Goal: Communication & Community: Participate in discussion

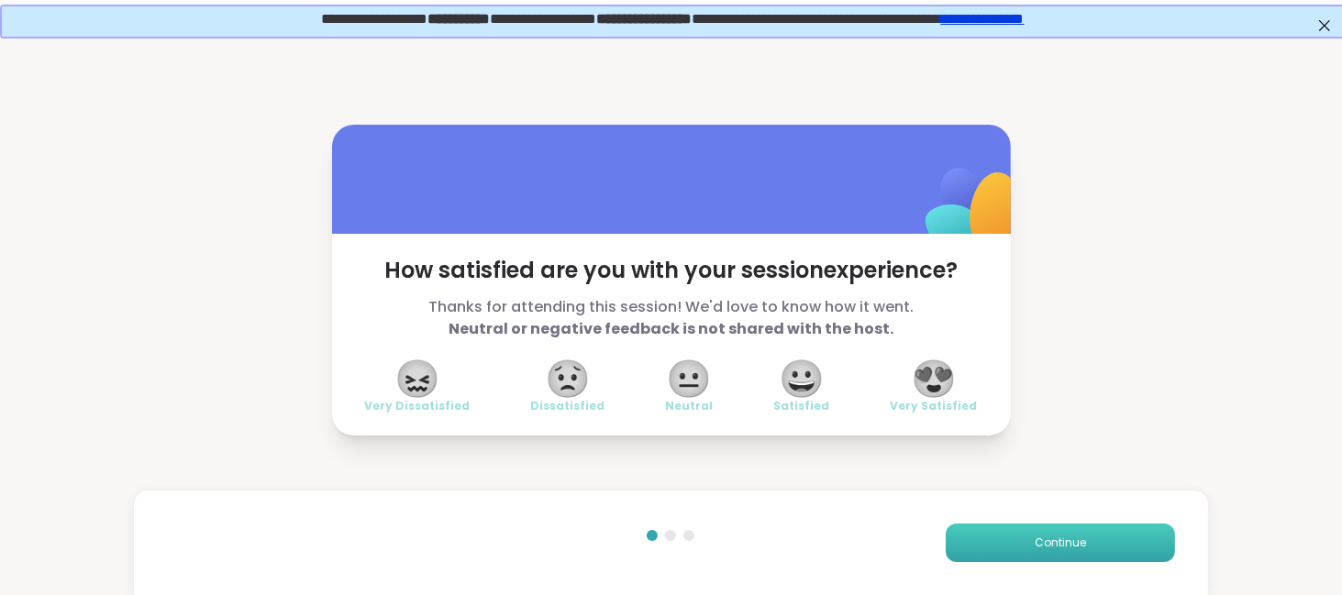
click at [1056, 544] on span "Continue" at bounding box center [1060, 543] width 51 height 17
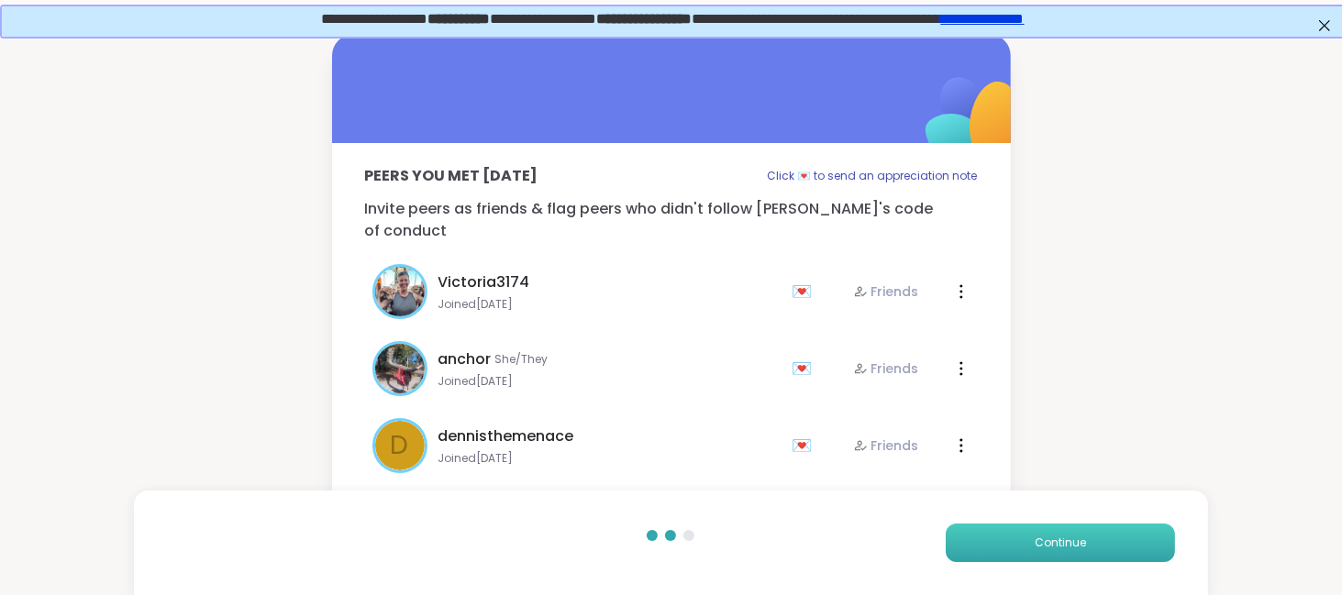
click at [1056, 544] on span "Continue" at bounding box center [1060, 543] width 51 height 17
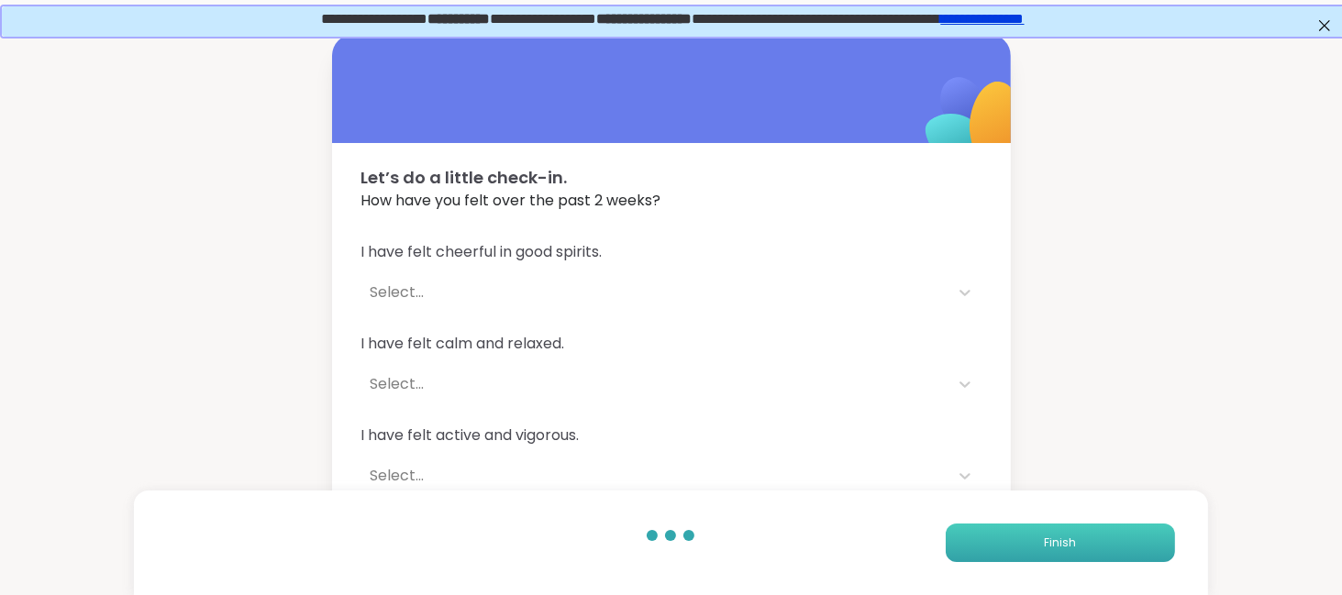
click at [1056, 544] on span "Finish" at bounding box center [1060, 543] width 32 height 17
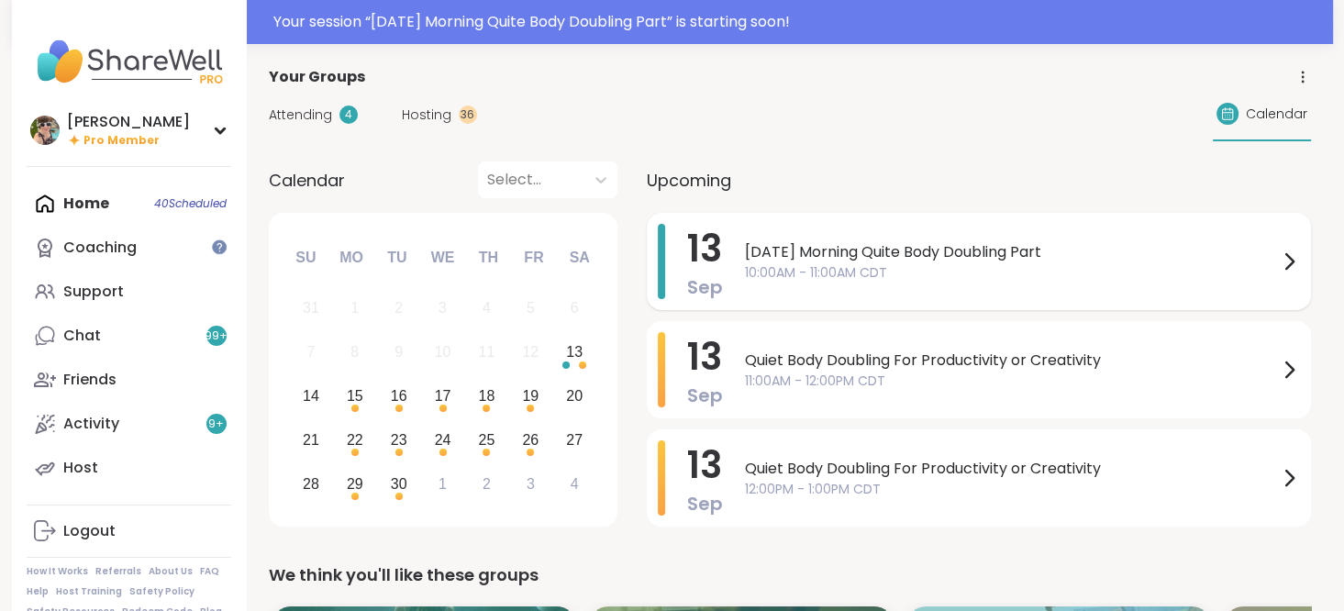
click at [932, 271] on span "10:00AM - 11:00AM CDT" at bounding box center [1011, 272] width 533 height 19
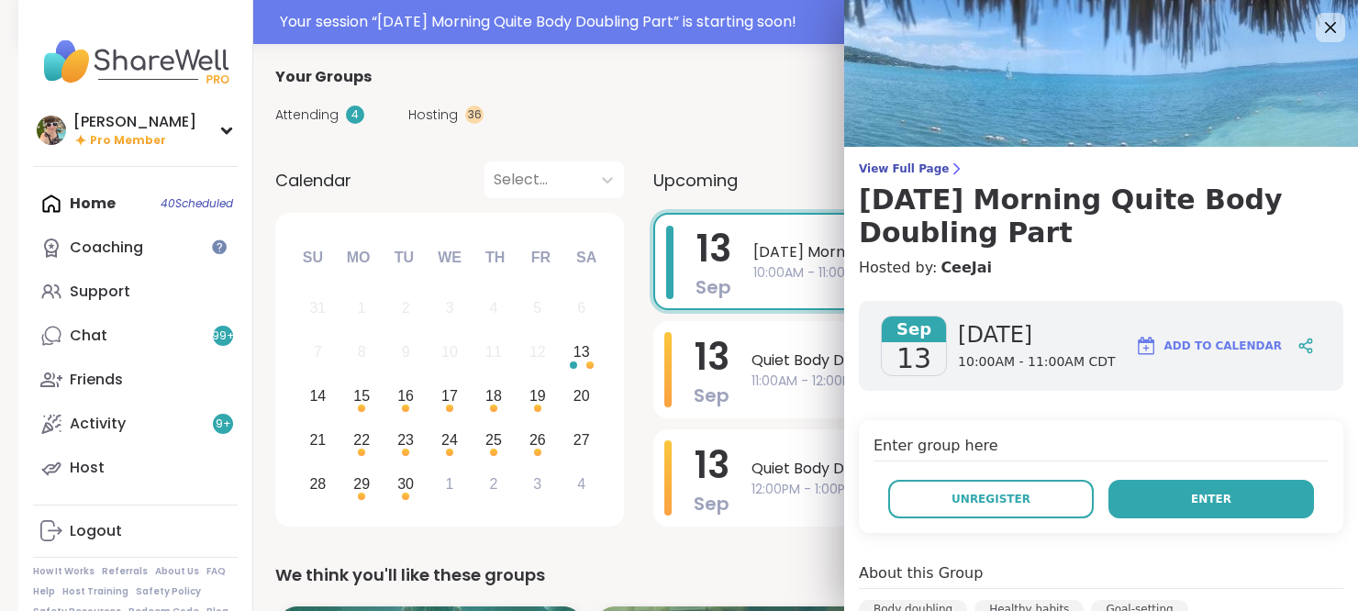
click at [1192, 500] on span "Enter" at bounding box center [1211, 499] width 40 height 17
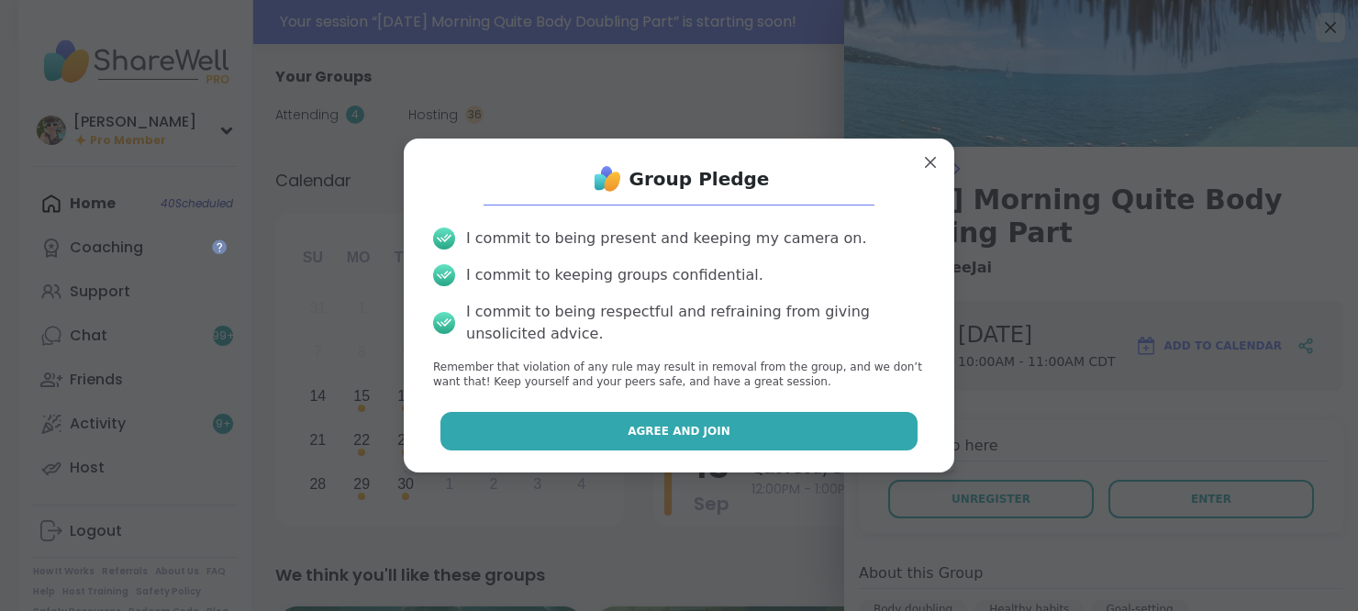
click at [657, 423] on span "Agree and Join" at bounding box center [679, 431] width 103 height 17
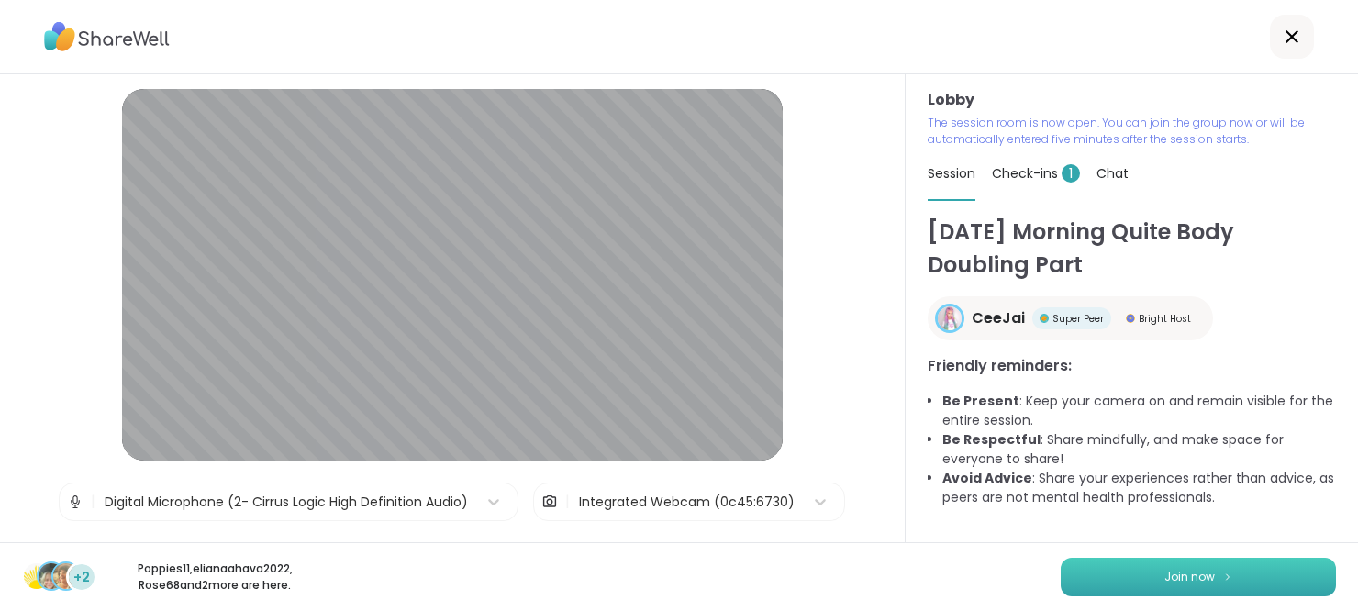
click at [1103, 575] on button "Join now" at bounding box center [1198, 577] width 275 height 39
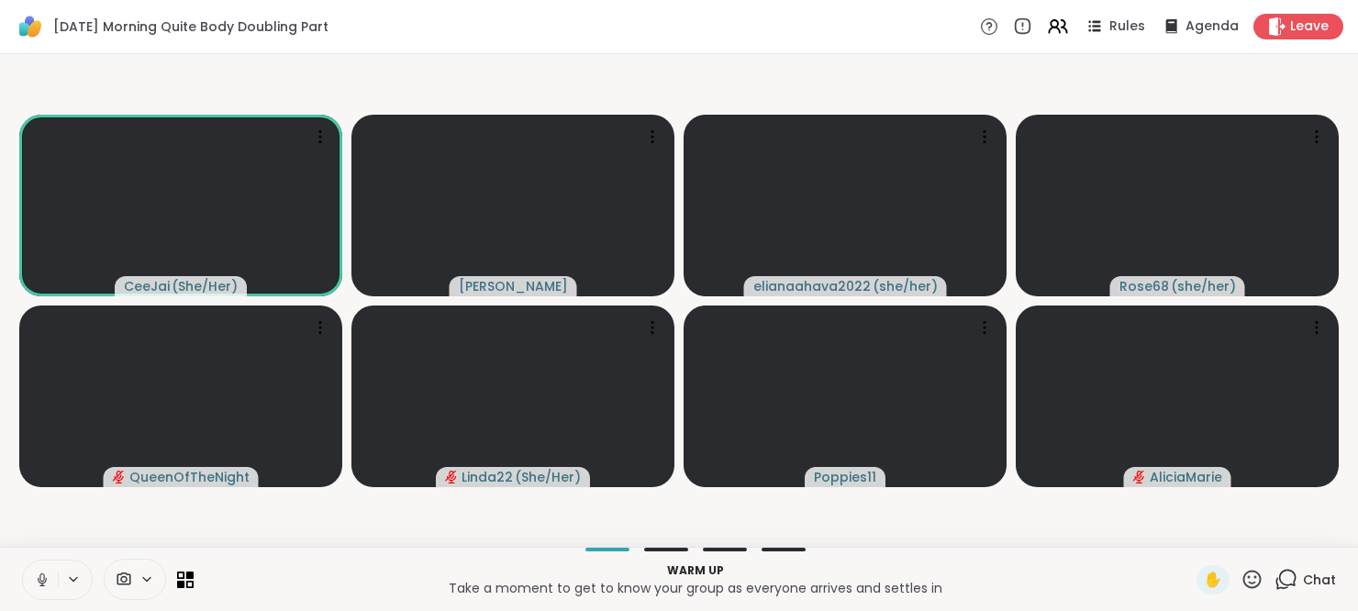
click at [39, 578] on icon at bounding box center [41, 577] width 5 height 8
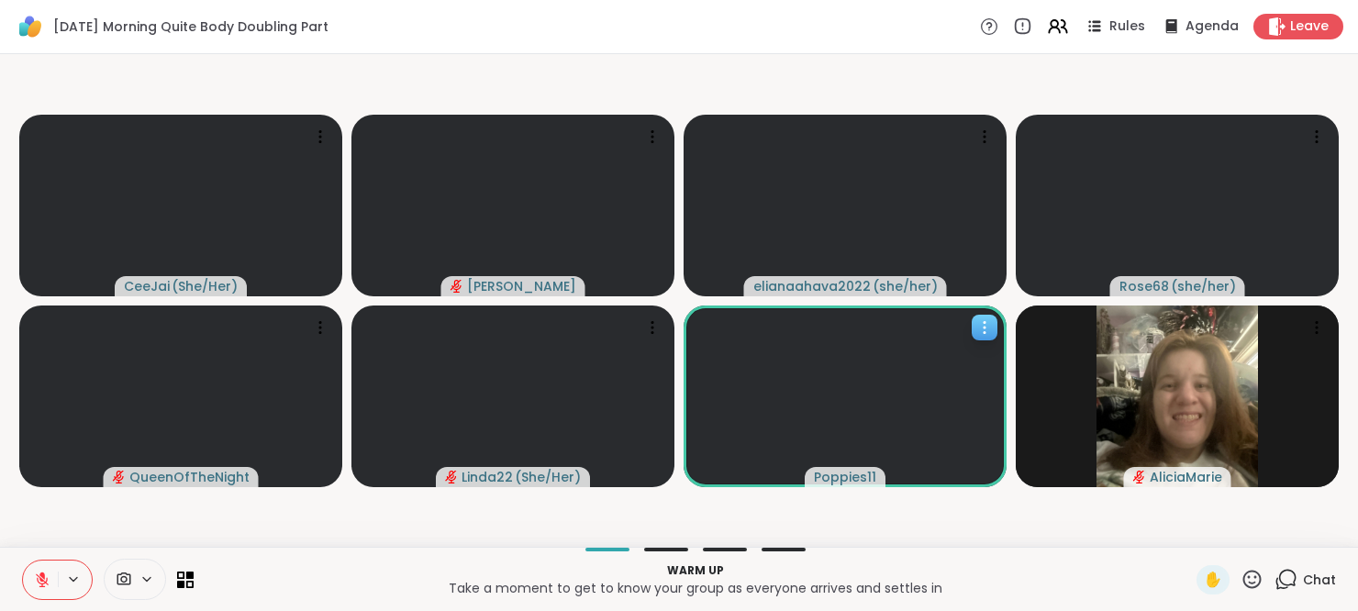
click at [841, 472] on span "Poppies11" at bounding box center [845, 477] width 62 height 18
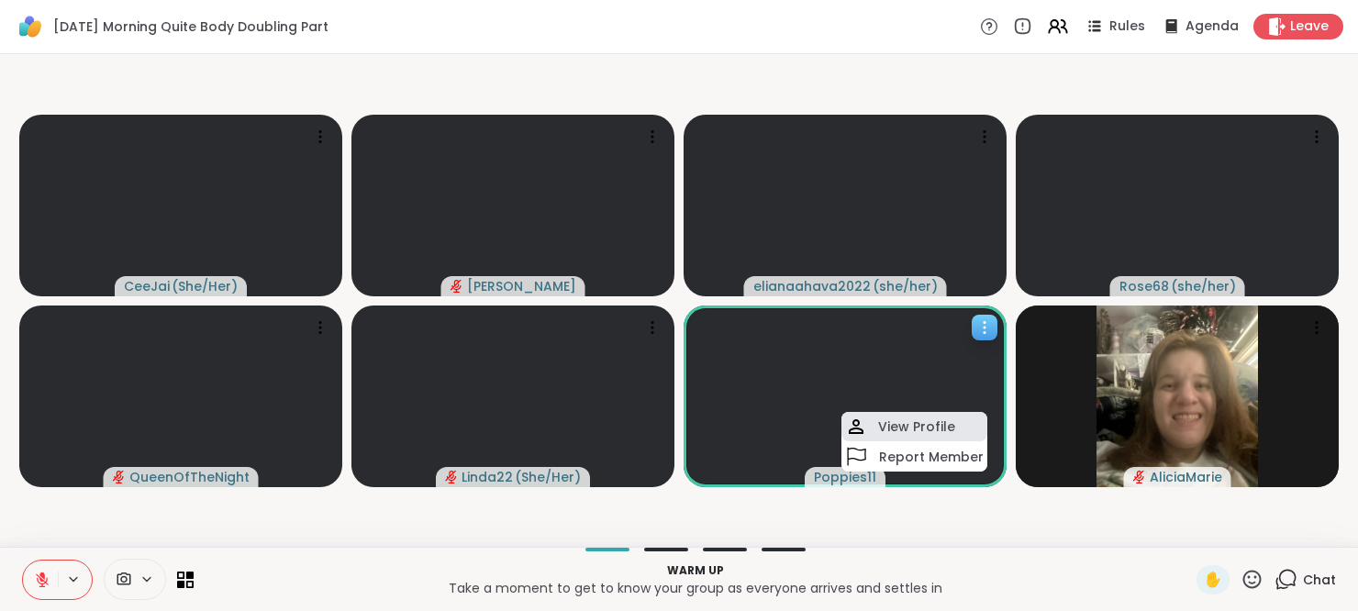
click at [864, 436] on icon at bounding box center [856, 427] width 22 height 22
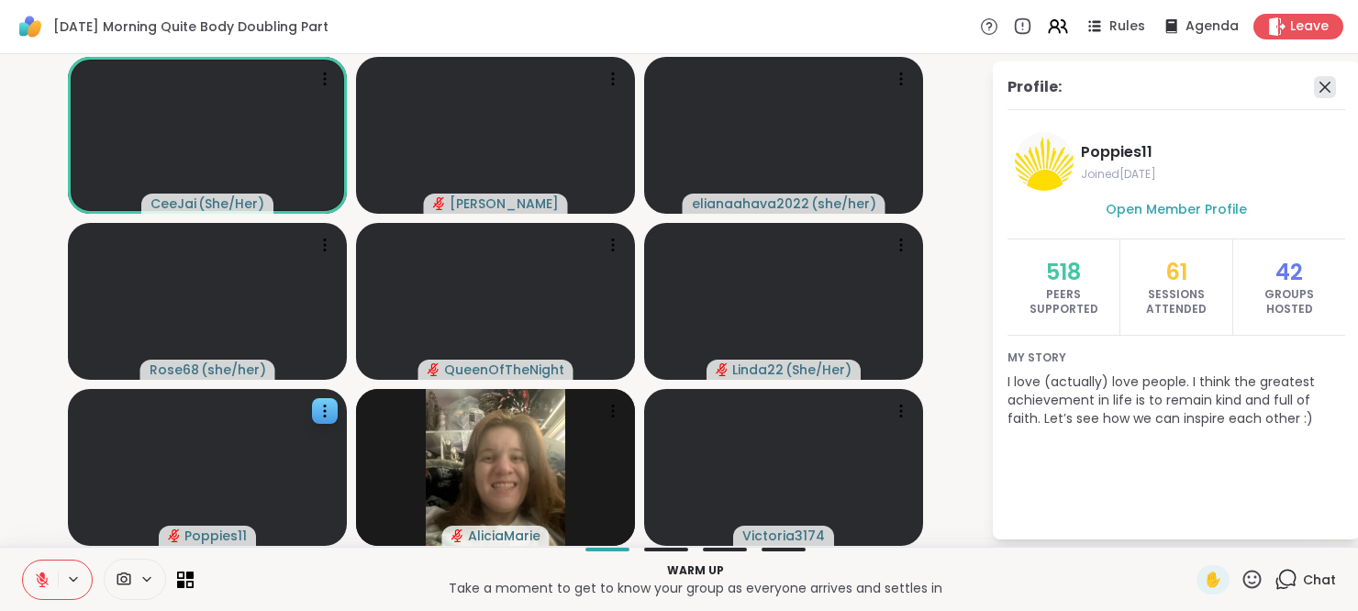
click at [1329, 79] on icon at bounding box center [1325, 87] width 22 height 22
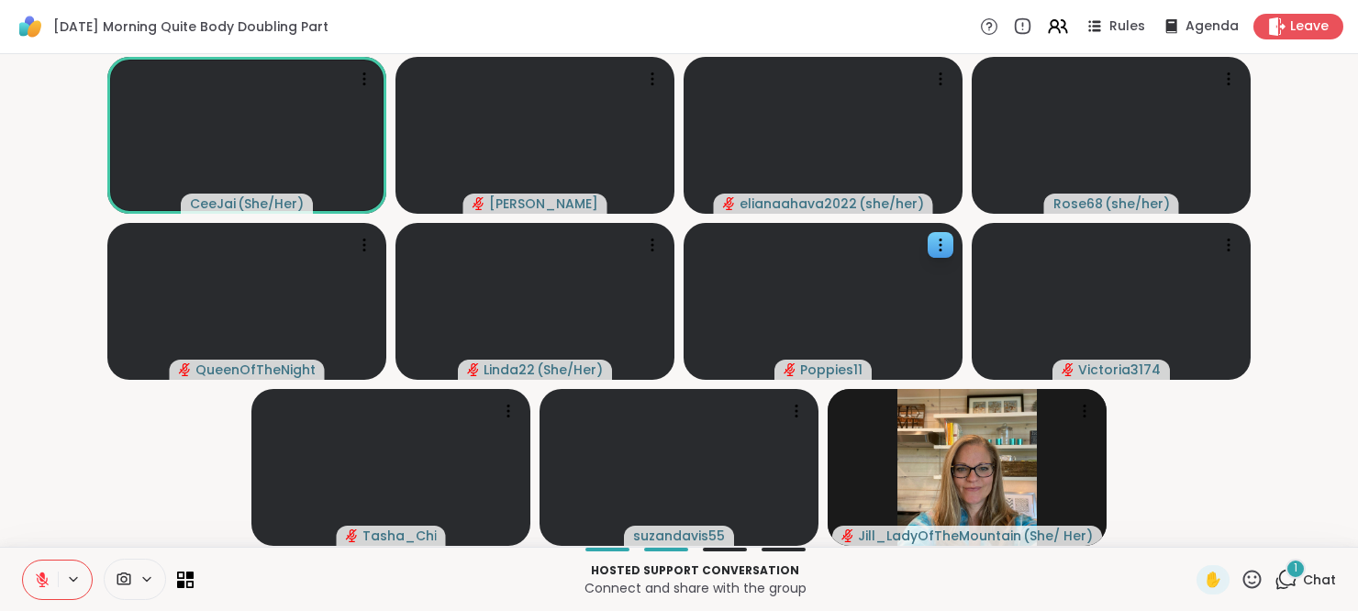
click at [1303, 577] on span "Chat" at bounding box center [1319, 580] width 33 height 18
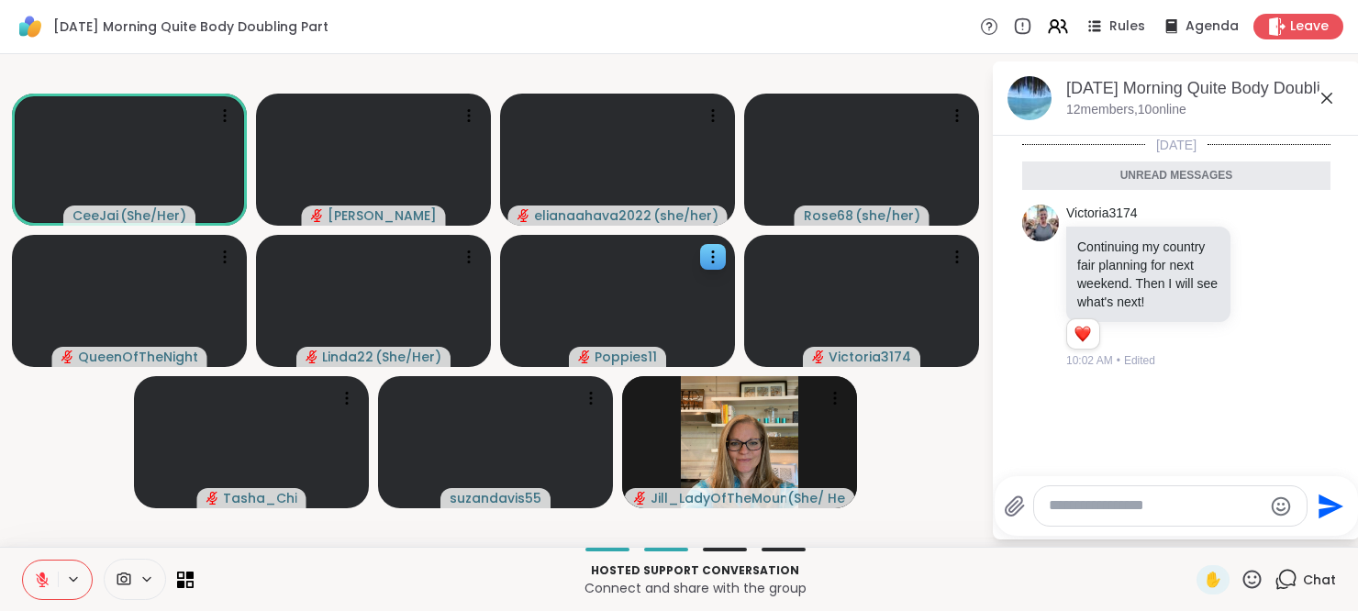
click at [1125, 512] on textarea "Type your message" at bounding box center [1156, 505] width 214 height 19
type textarea "**********"
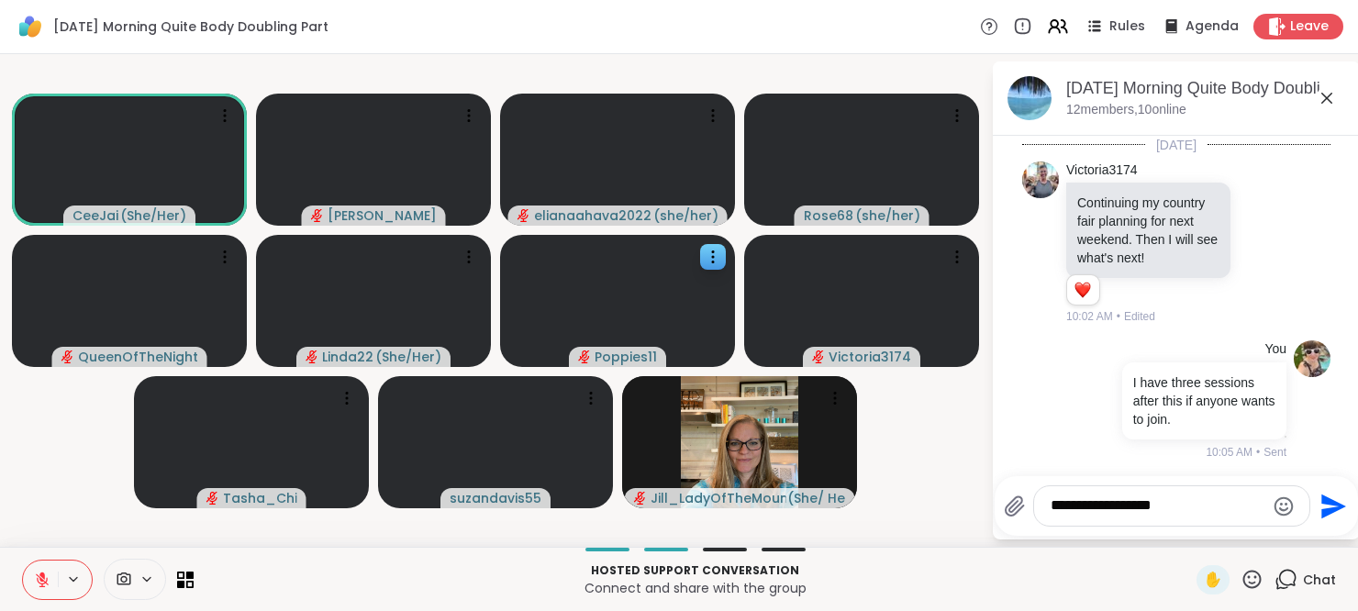
type textarea "**********"
click at [1323, 503] on icon "Send" at bounding box center [1333, 506] width 25 height 25
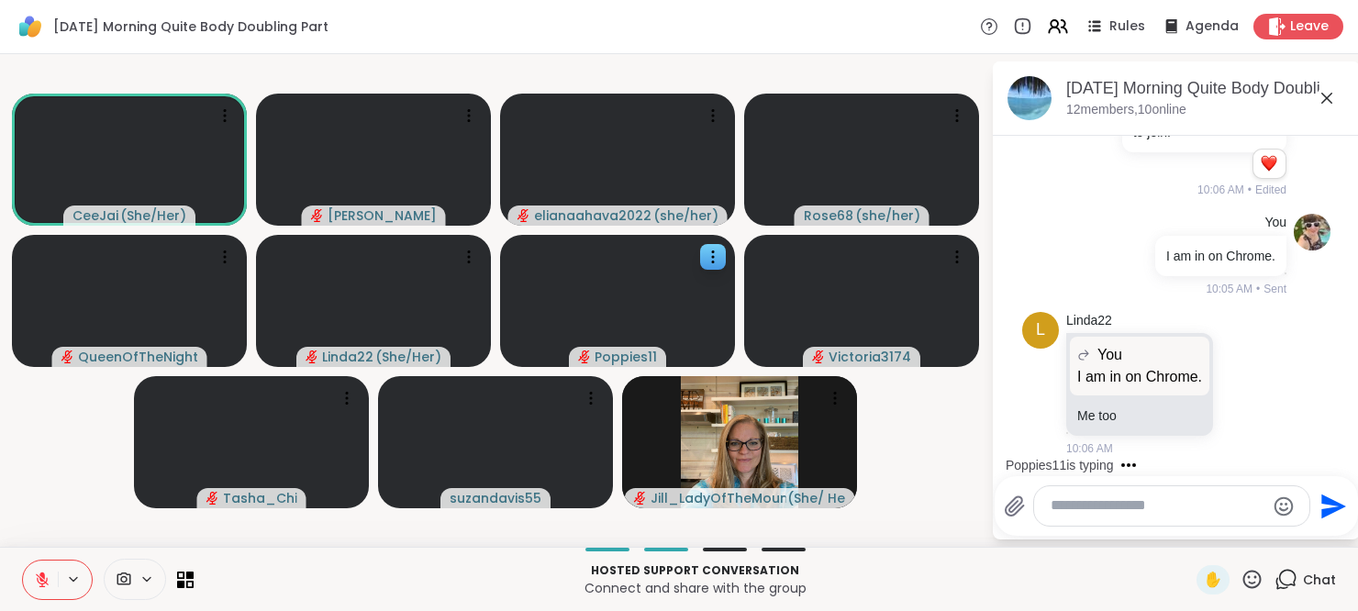
scroll to position [417, 0]
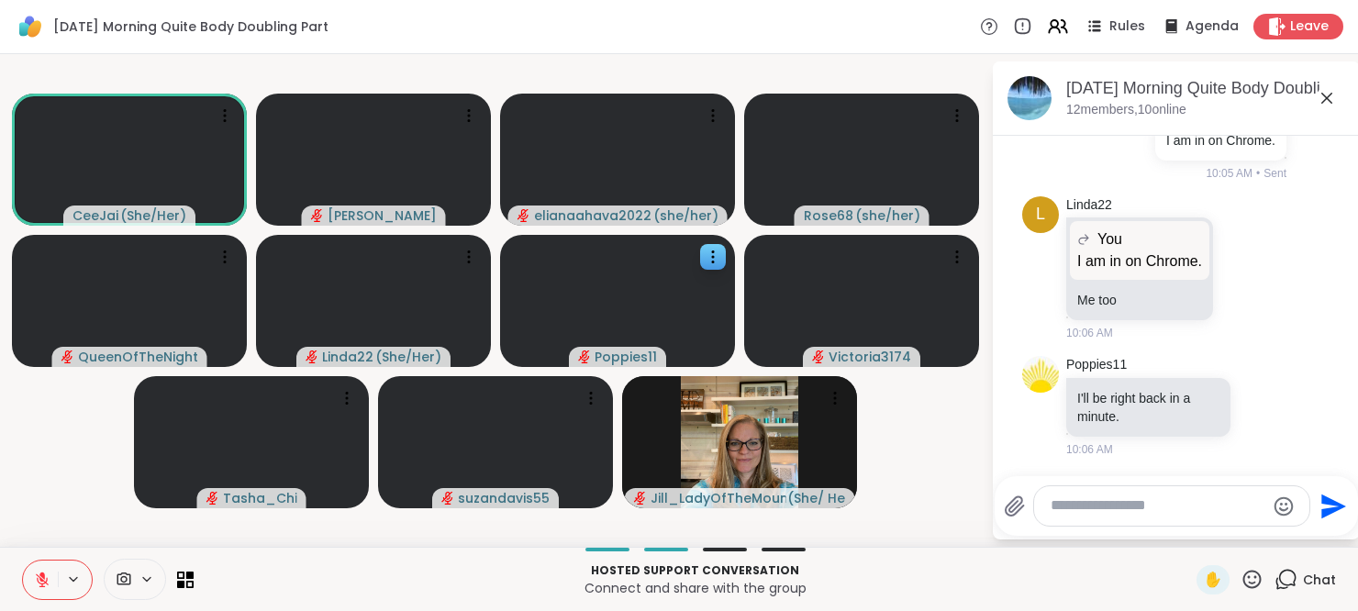
click at [1136, 515] on textarea "Type your message" at bounding box center [1158, 505] width 214 height 19
type textarea "**********"
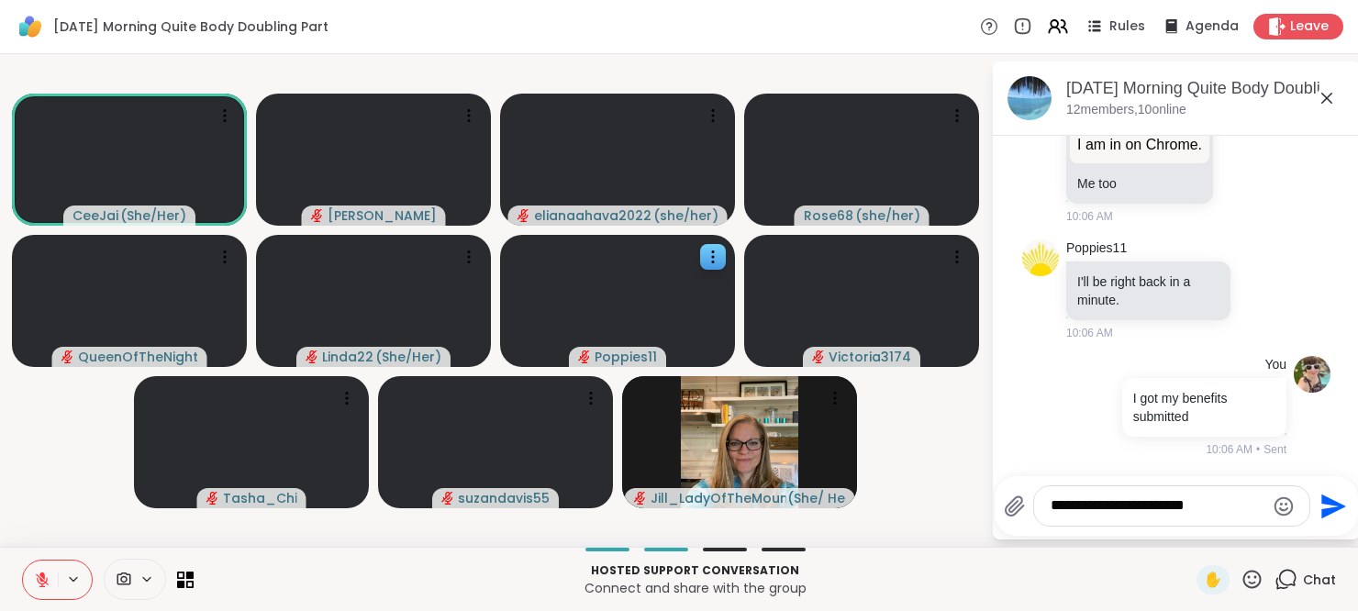
type textarea "**********"
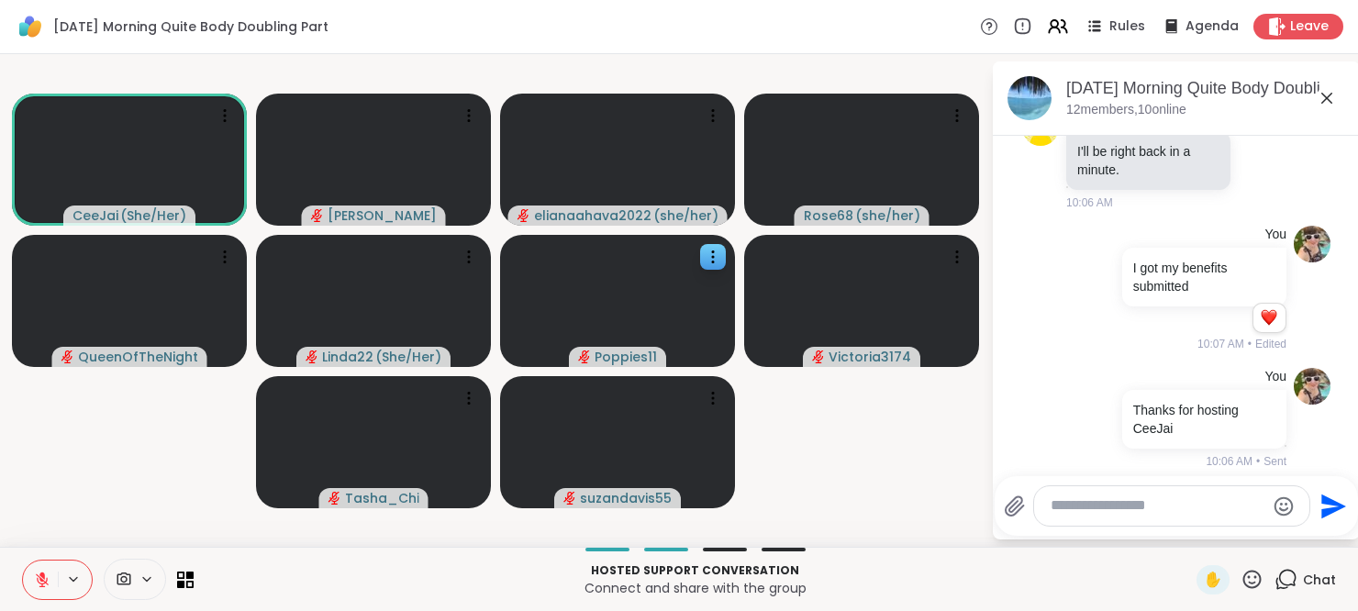
scroll to position [701, 0]
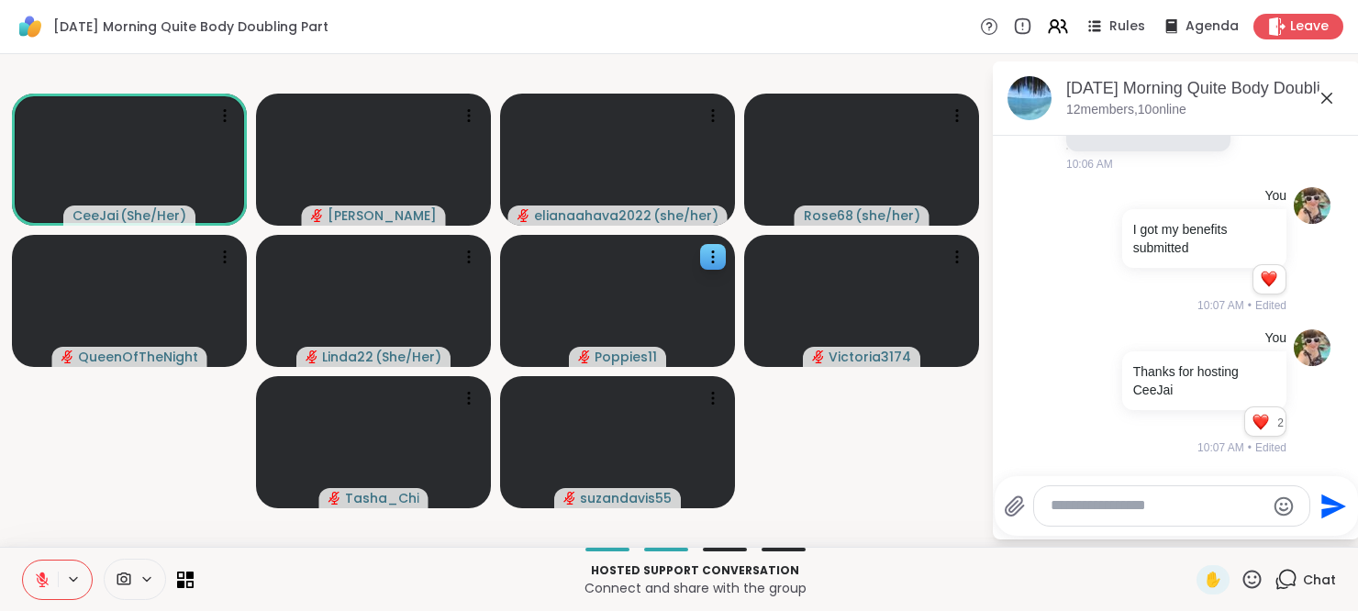
click at [36, 580] on icon at bounding box center [42, 580] width 17 height 17
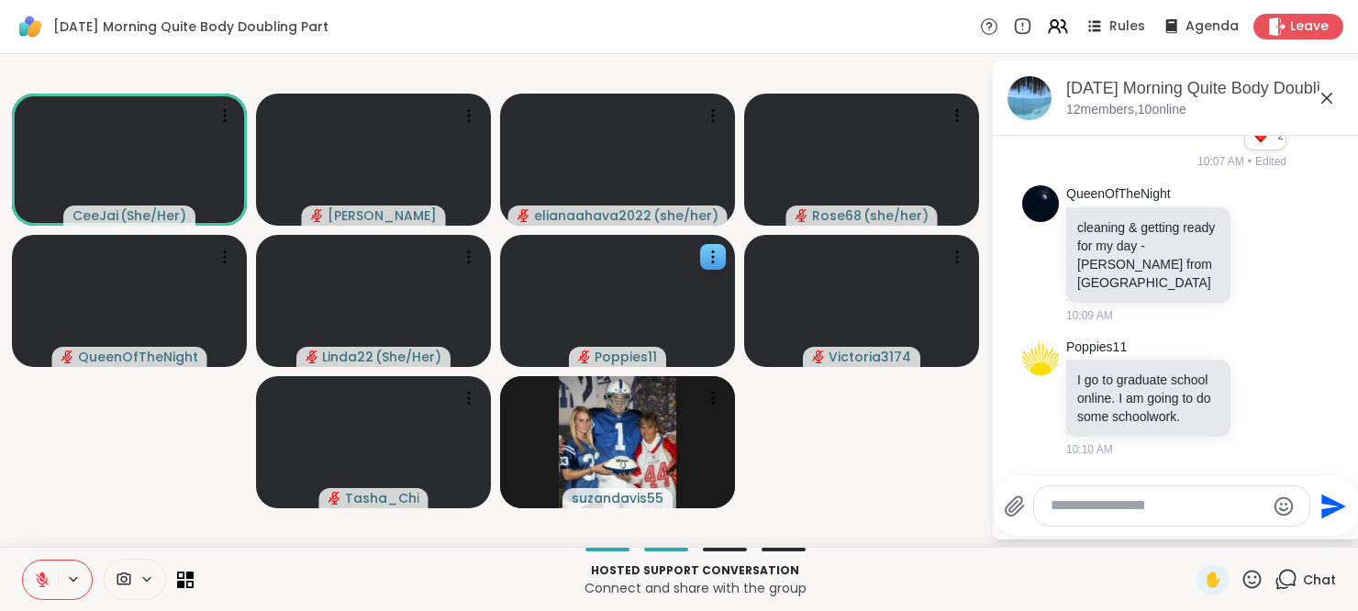
scroll to position [1059, 0]
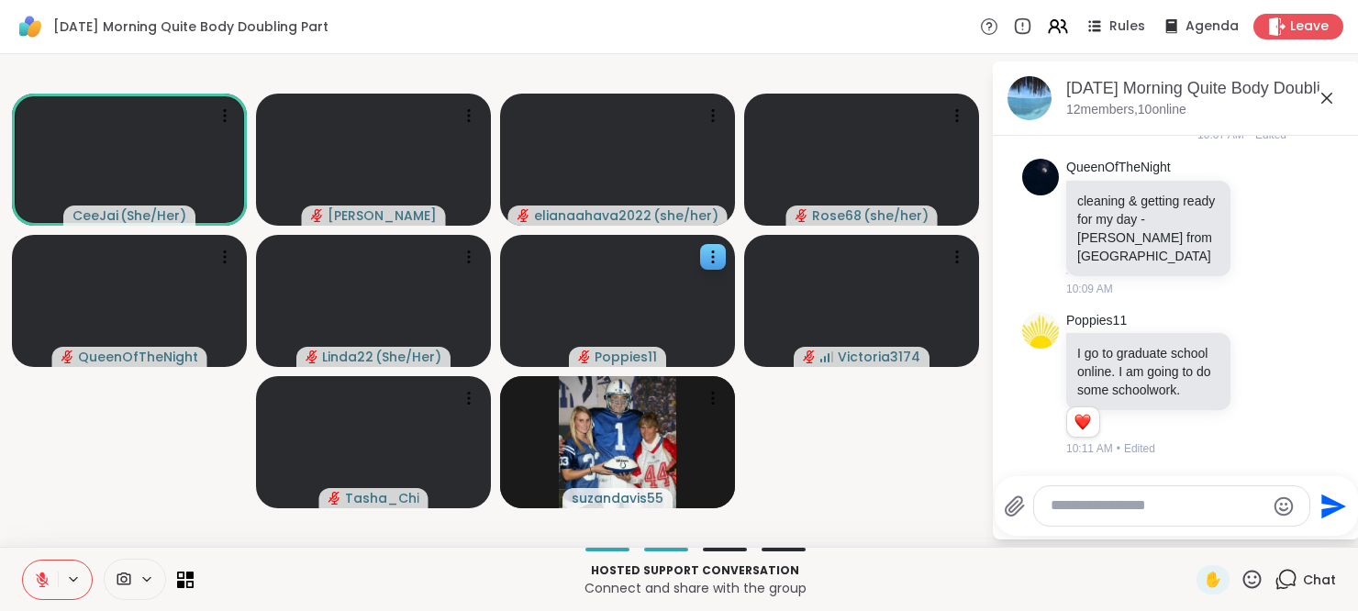
click at [36, 580] on icon at bounding box center [42, 580] width 17 height 17
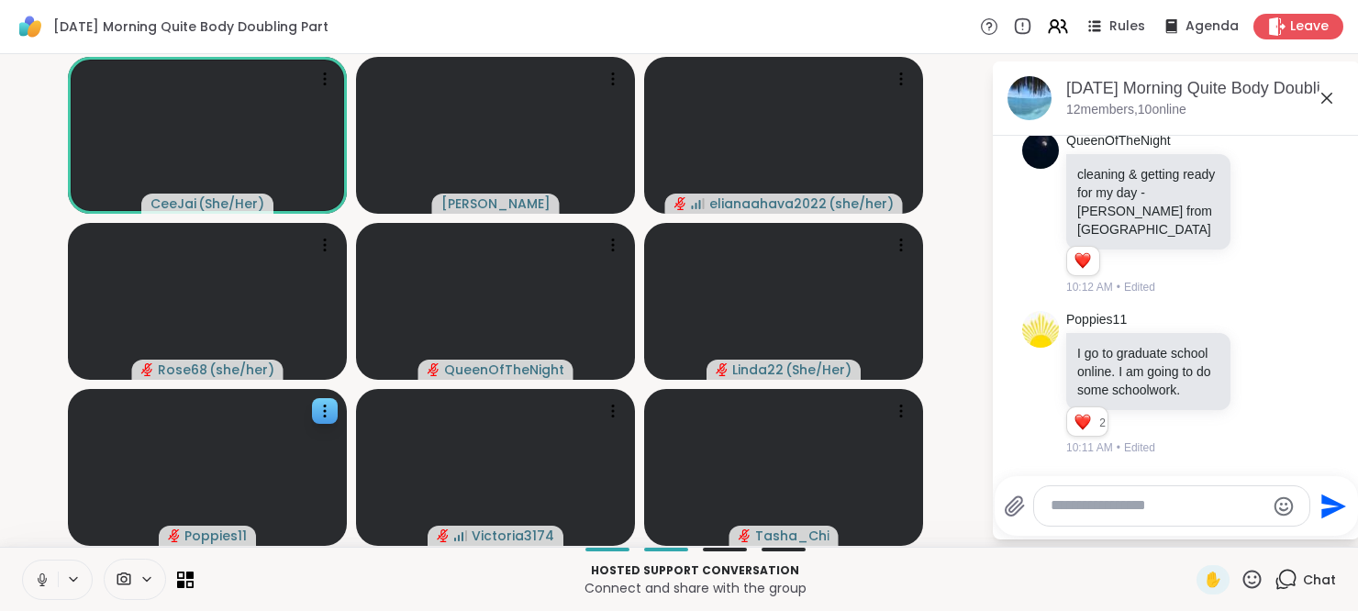
click at [1105, 509] on textarea "Type your message" at bounding box center [1158, 505] width 214 height 19
paste textarea "**********"
type textarea "**********"
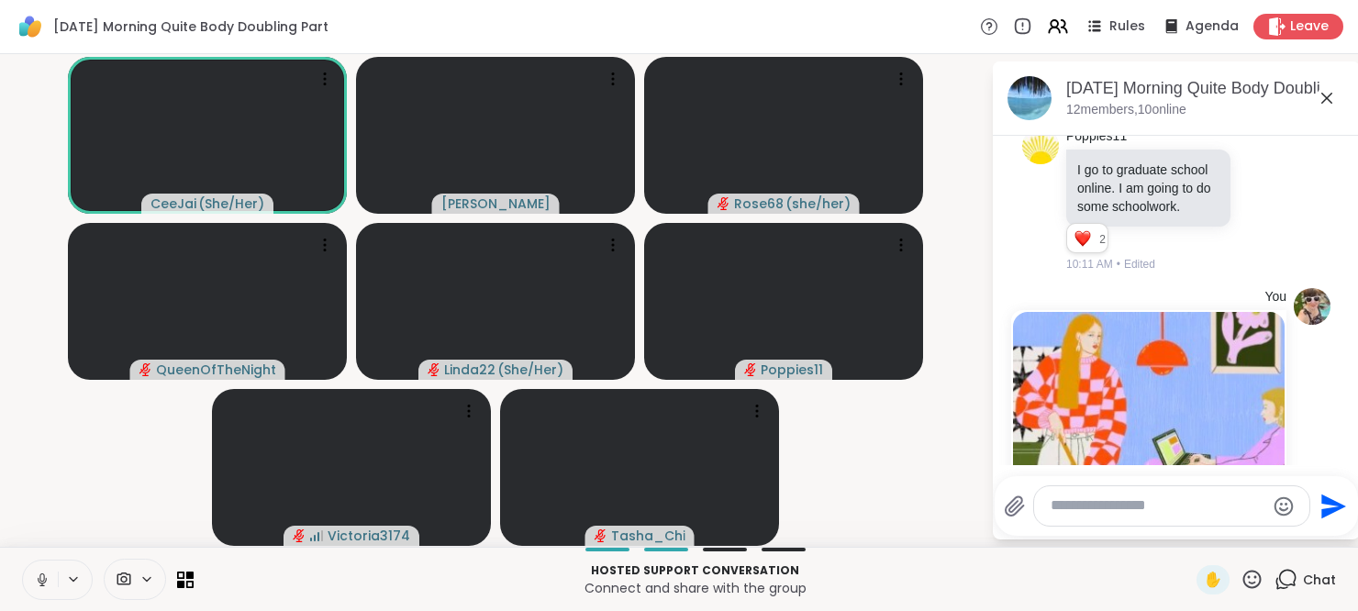
scroll to position [1563, 0]
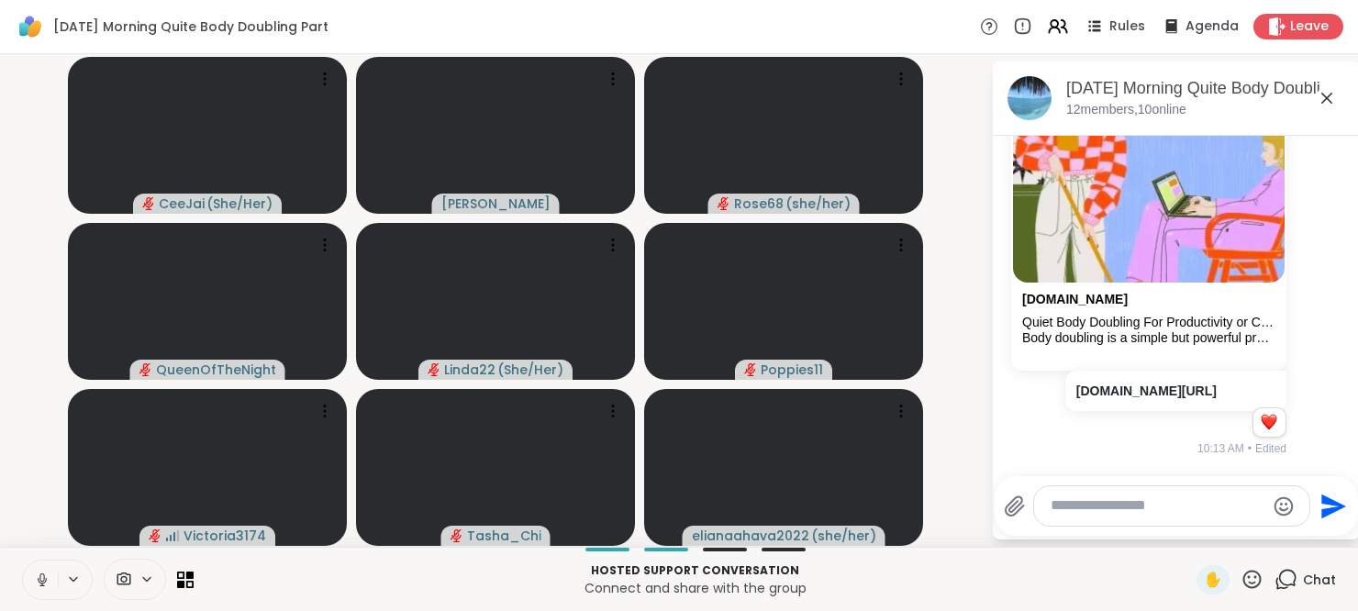
click at [36, 576] on icon at bounding box center [42, 580] width 17 height 17
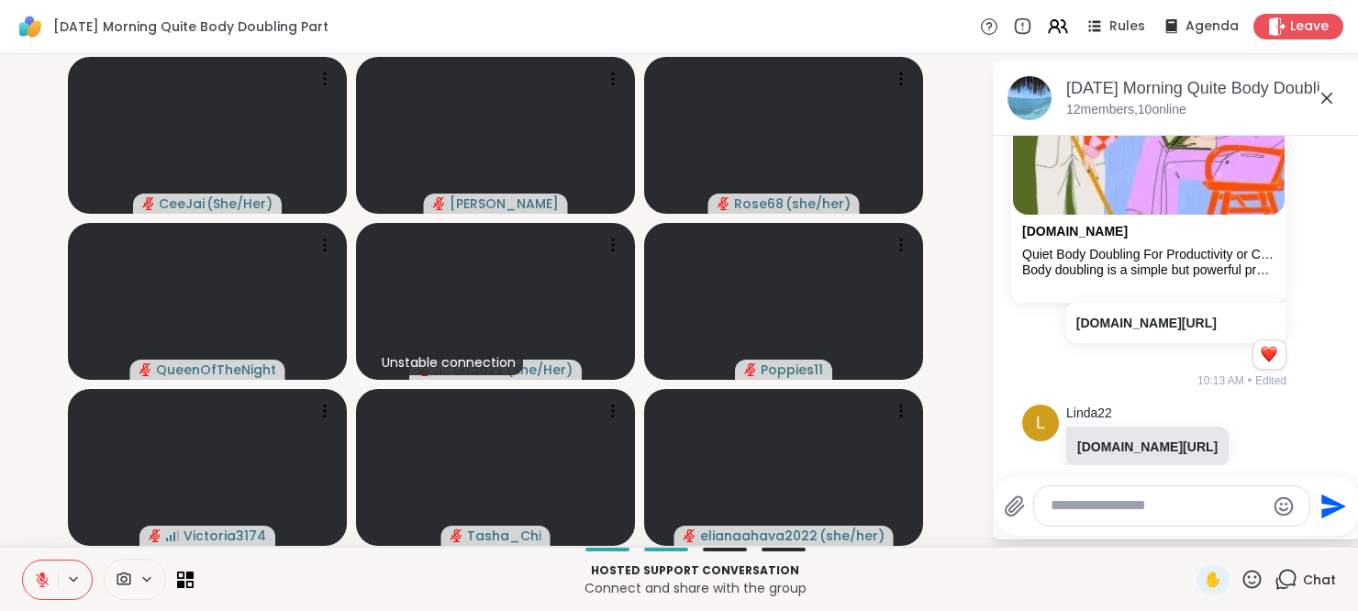
scroll to position [1680, 0]
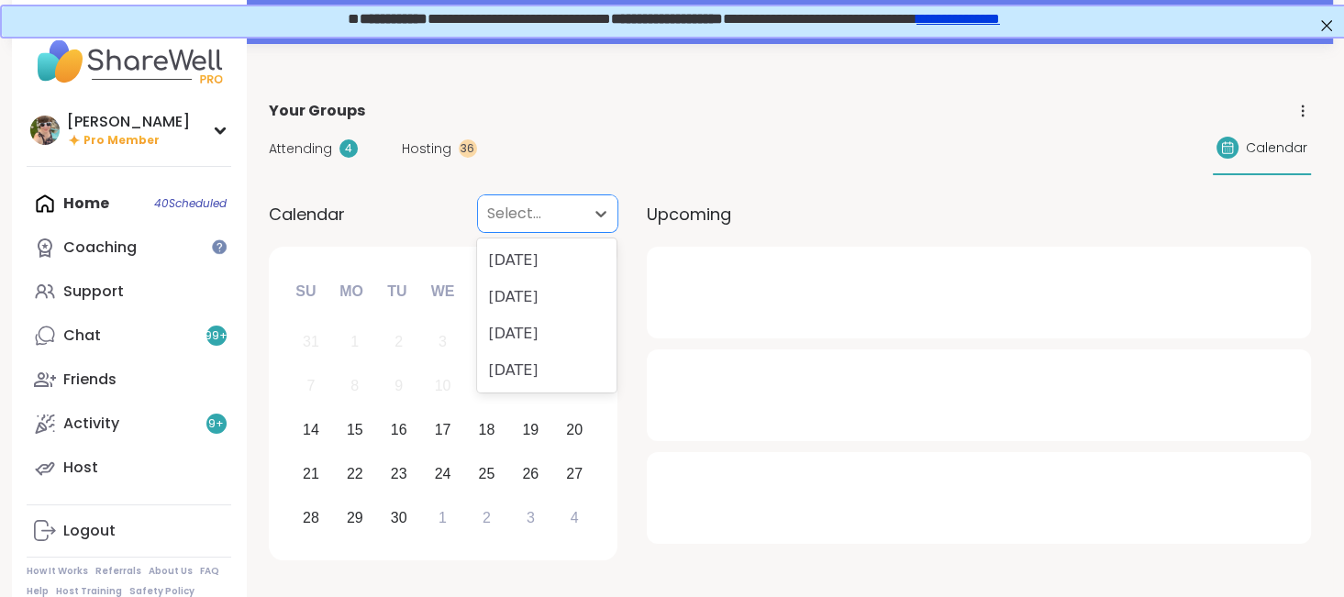
drag, startPoint x: 0, startPoint y: 0, endPoint x: 551, endPoint y: 212, distance: 590.8
click at [551, 212] on div at bounding box center [531, 214] width 88 height 26
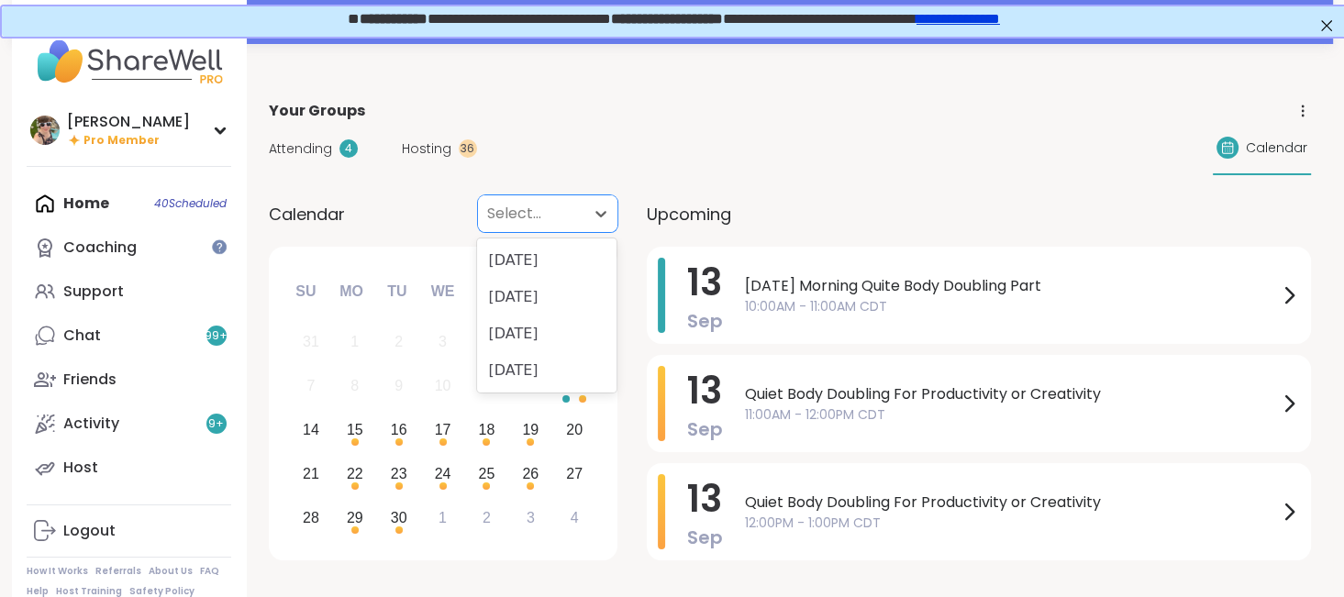
click at [729, 71] on div at bounding box center [672, 56] width 1344 height 44
click at [837, 402] on span "Quiet Body Doubling For Productivity or Creativity" at bounding box center [1011, 395] width 533 height 22
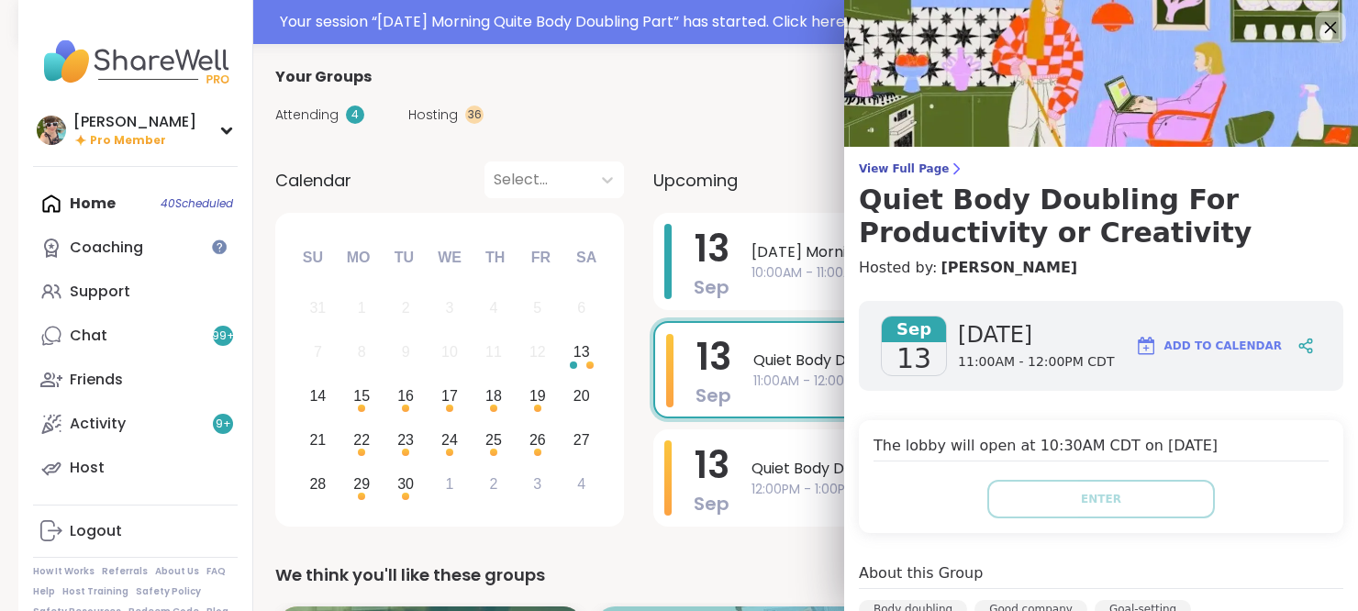
click at [1318, 26] on icon at bounding box center [1329, 27] width 23 height 23
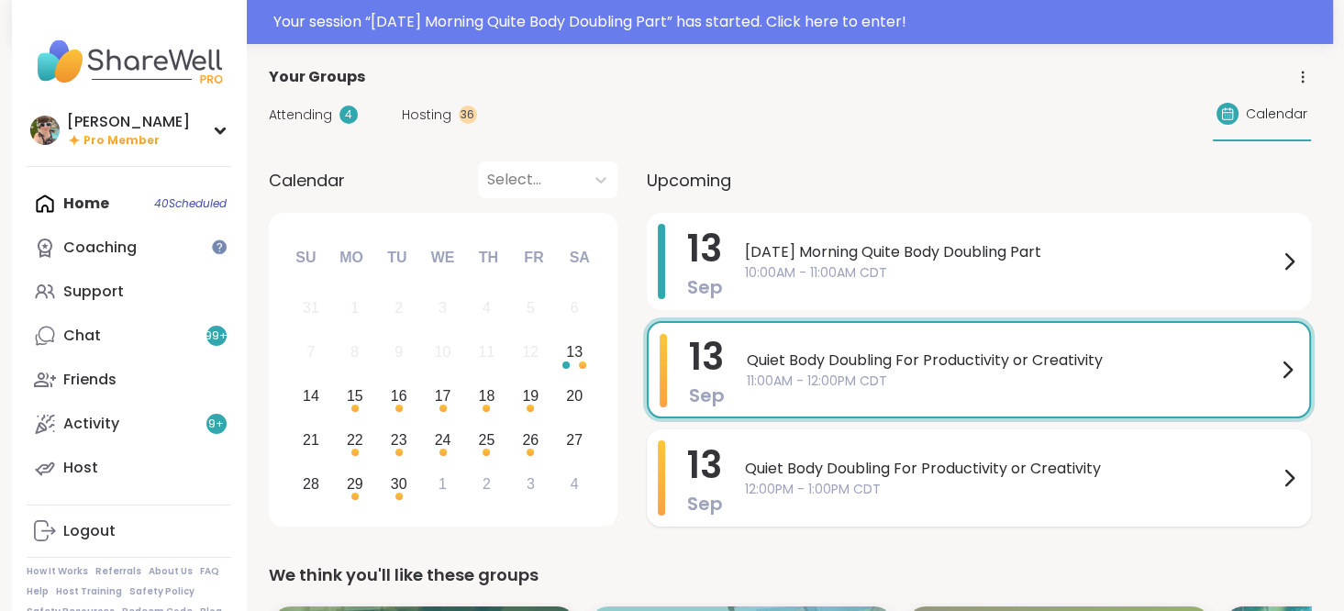
click at [1039, 476] on span "Quiet Body Doubling For Productivity or Creativity" at bounding box center [1011, 469] width 533 height 22
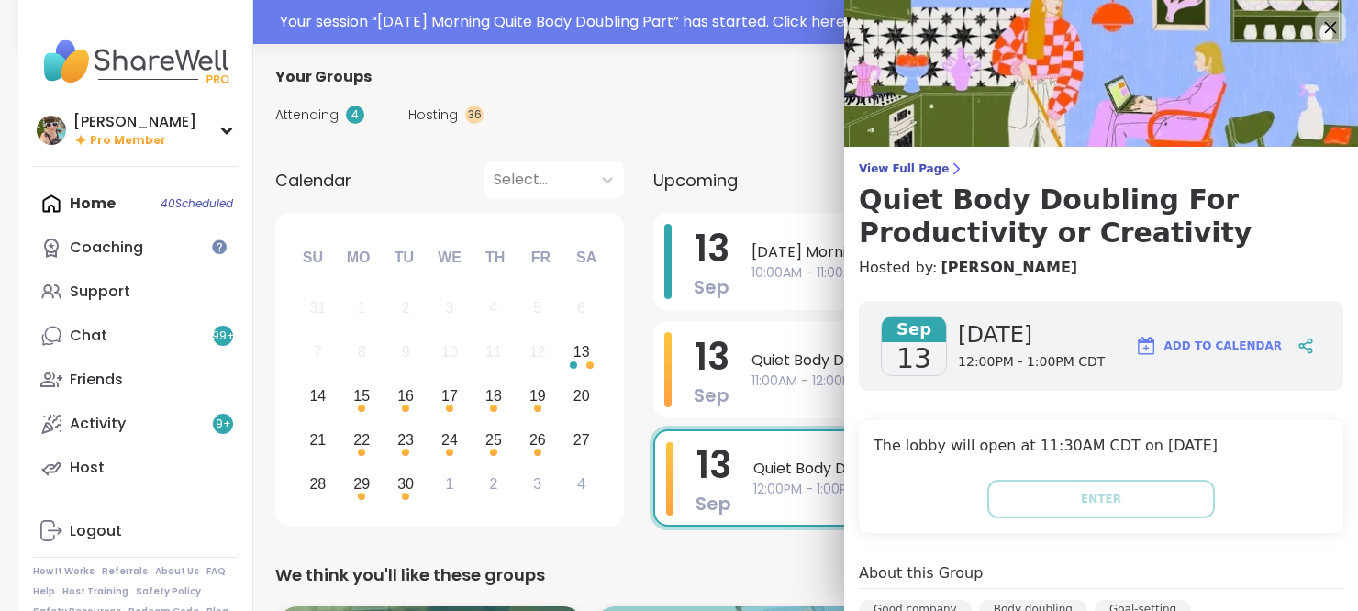
click at [1318, 22] on icon at bounding box center [1329, 27] width 23 height 23
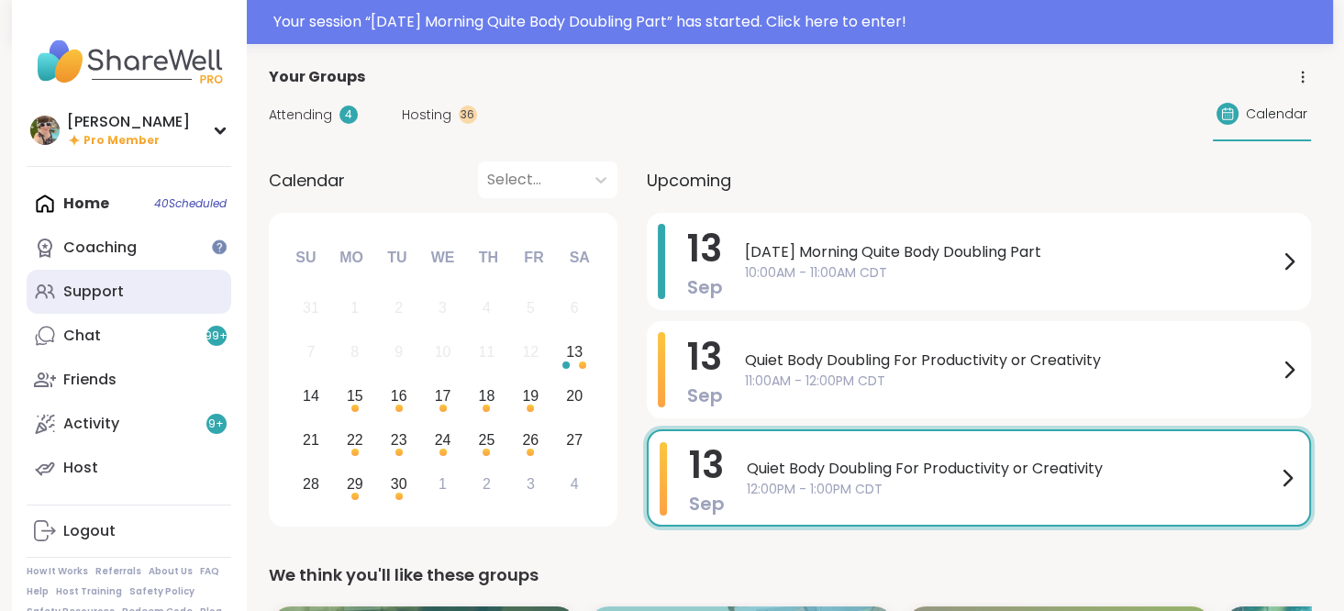
click at [113, 293] on div "Support" at bounding box center [93, 292] width 61 height 20
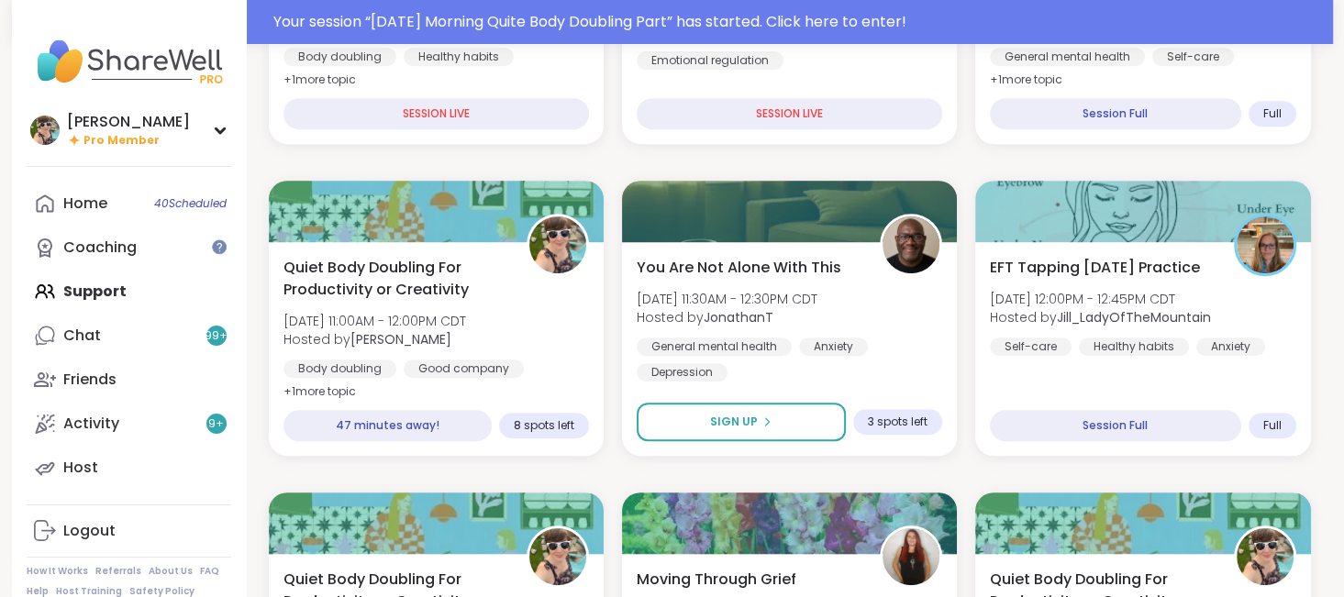
scroll to position [782, 0]
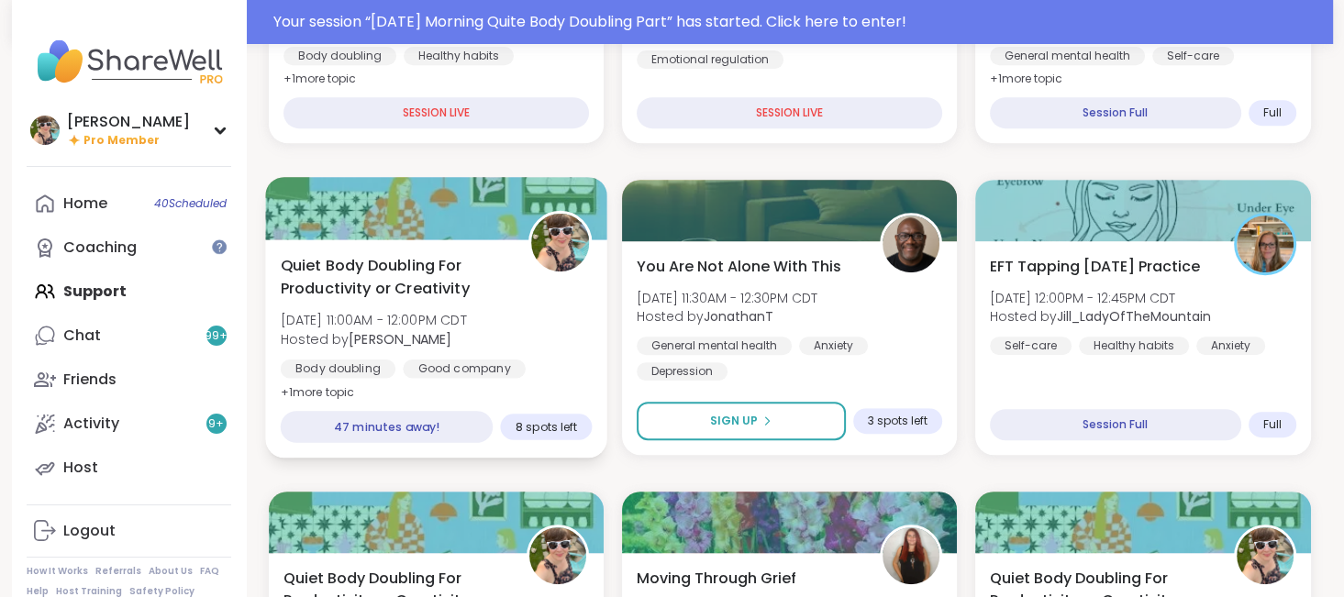
click at [451, 346] on b "[PERSON_NAME]" at bounding box center [400, 338] width 103 height 18
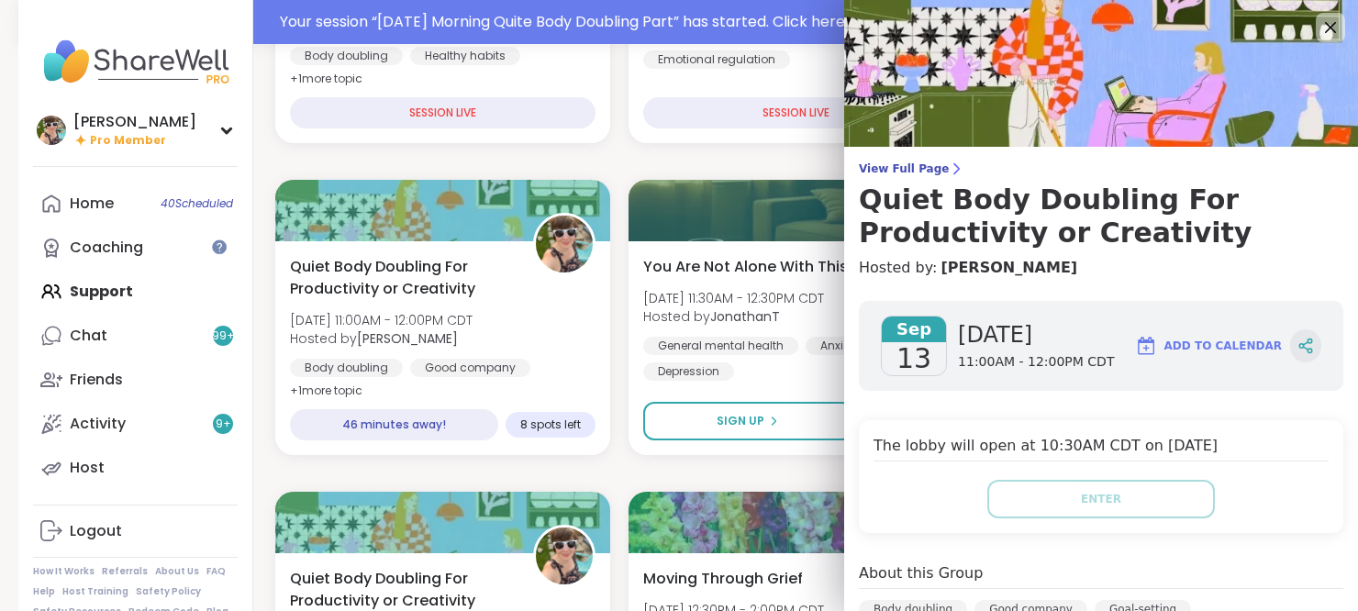
click at [1303, 348] on icon at bounding box center [1305, 348] width 5 height 3
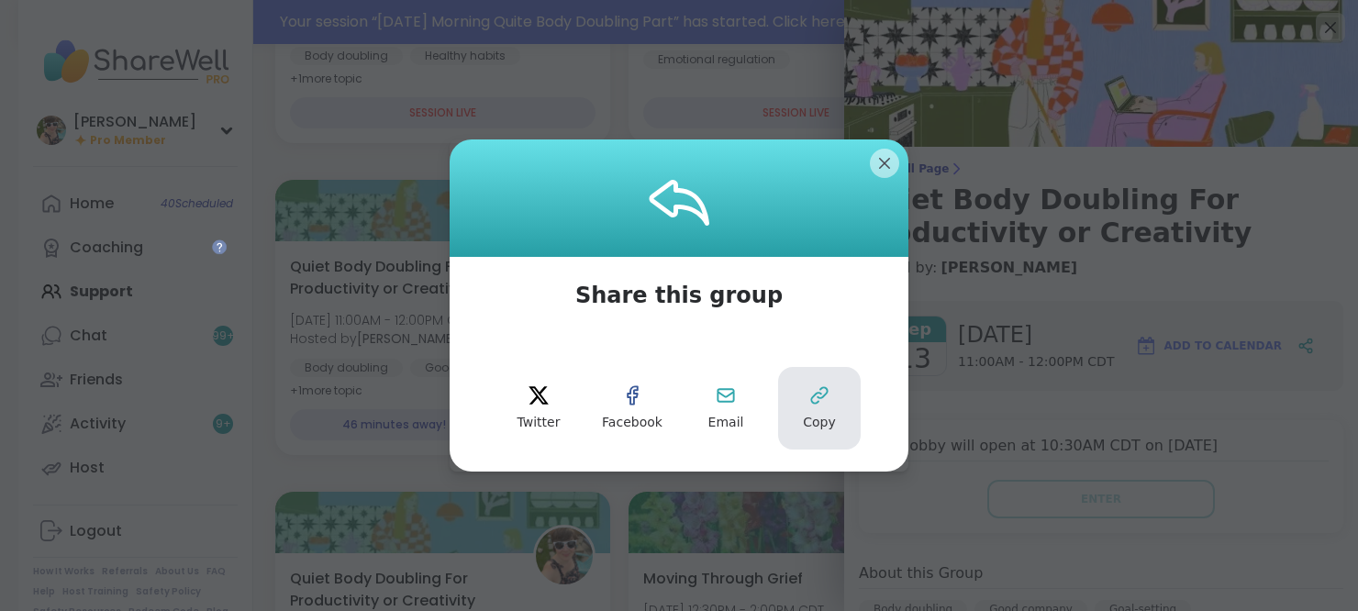
click at [812, 409] on button "Copy" at bounding box center [819, 408] width 83 height 83
